Goal: Navigation & Orientation: Find specific page/section

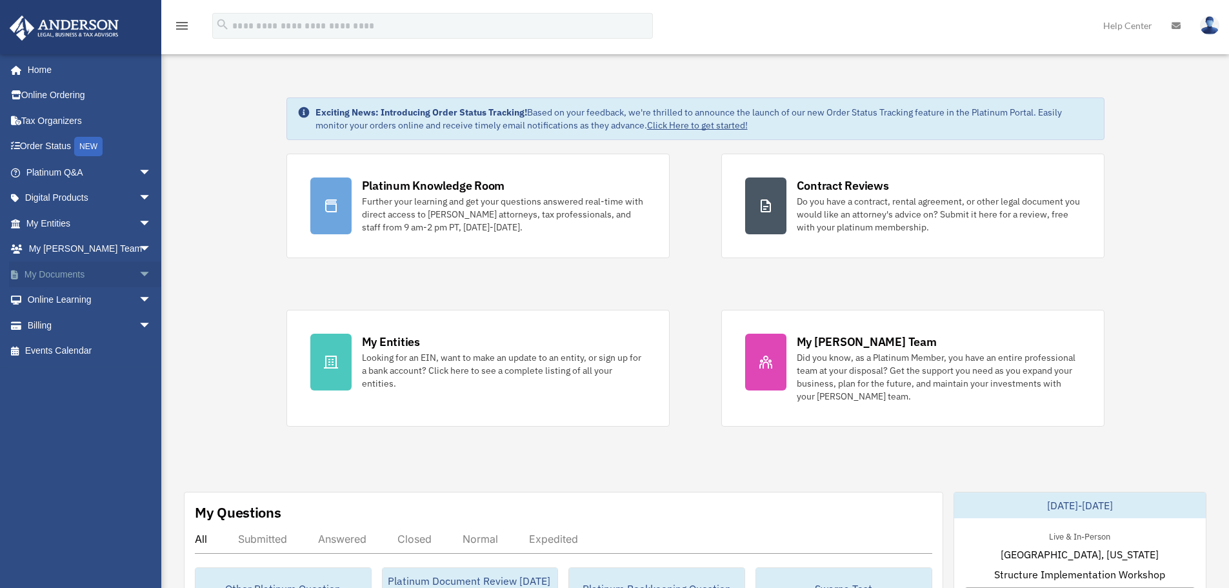
click at [139, 270] on span "arrow_drop_down" at bounding box center [152, 274] width 26 height 26
click at [71, 299] on link "Box" at bounding box center [94, 300] width 153 height 26
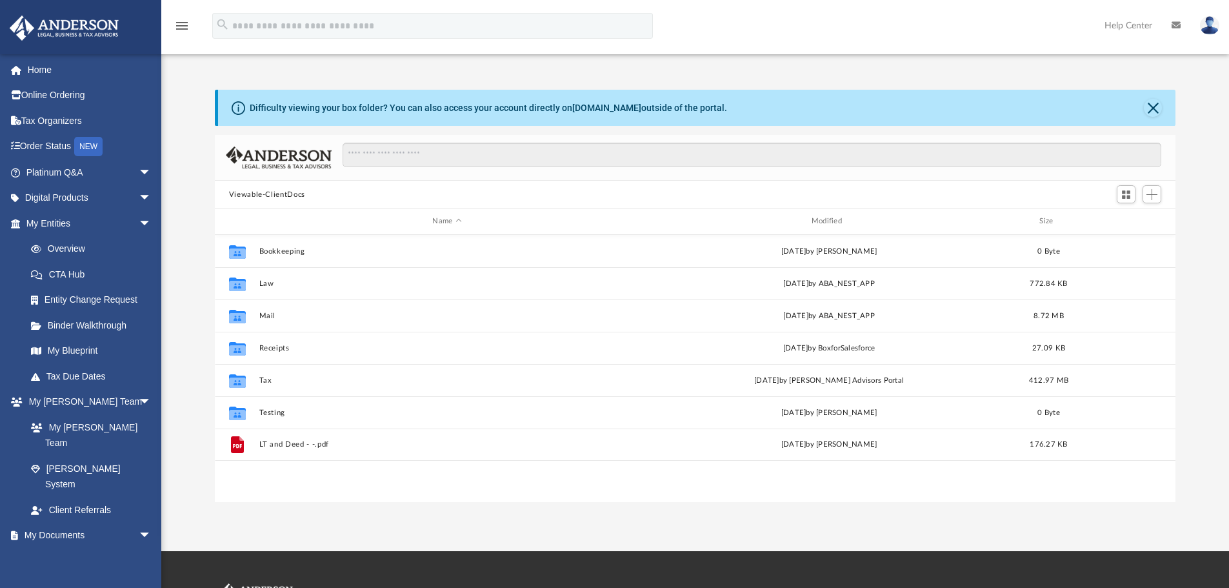
scroll to position [284, 951]
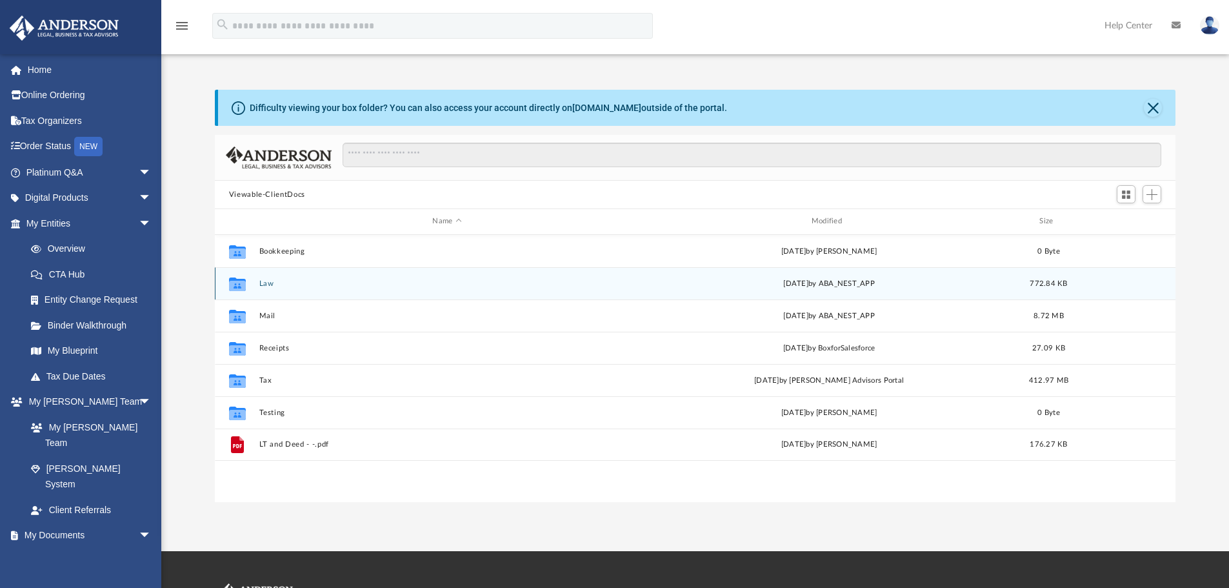
click at [273, 284] on button "Law" at bounding box center [447, 283] width 376 height 8
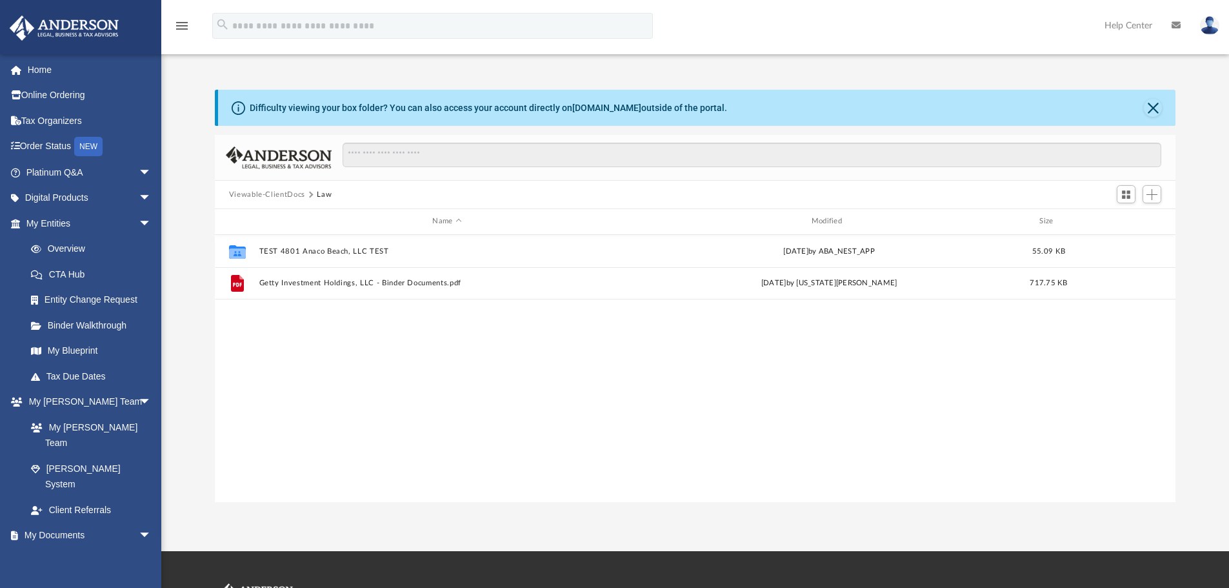
click at [509, 492] on div "Collaborated Folder TEST 4801 Anaco Beach, LLC TEST [DATE] by ABA_NEST_APP 55.0…" at bounding box center [695, 368] width 961 height 267
click at [44, 64] on link "Home" at bounding box center [90, 70] width 162 height 26
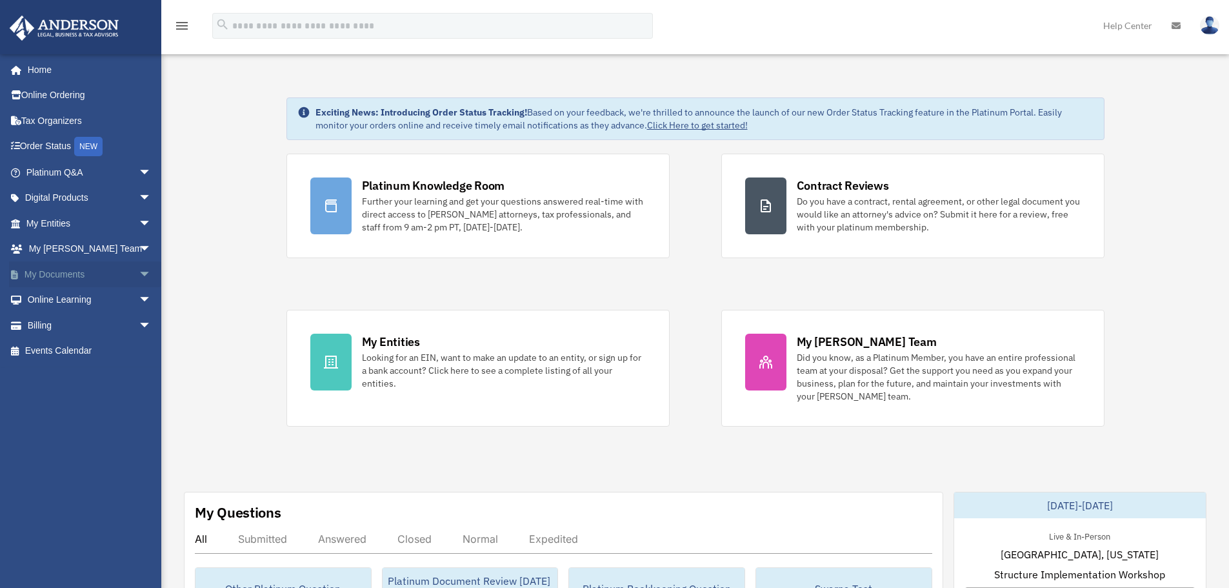
click at [139, 274] on span "arrow_drop_down" at bounding box center [152, 274] width 26 height 26
click at [49, 293] on link "Box" at bounding box center [94, 300] width 153 height 26
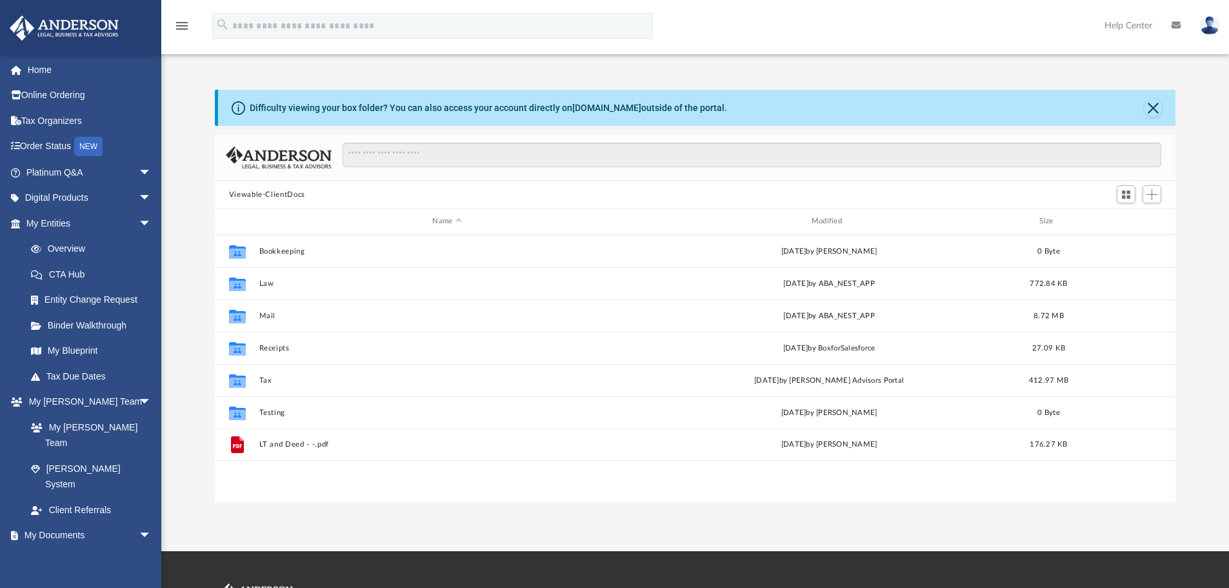
scroll to position [284, 951]
